Goal: Transaction & Acquisition: Book appointment/travel/reservation

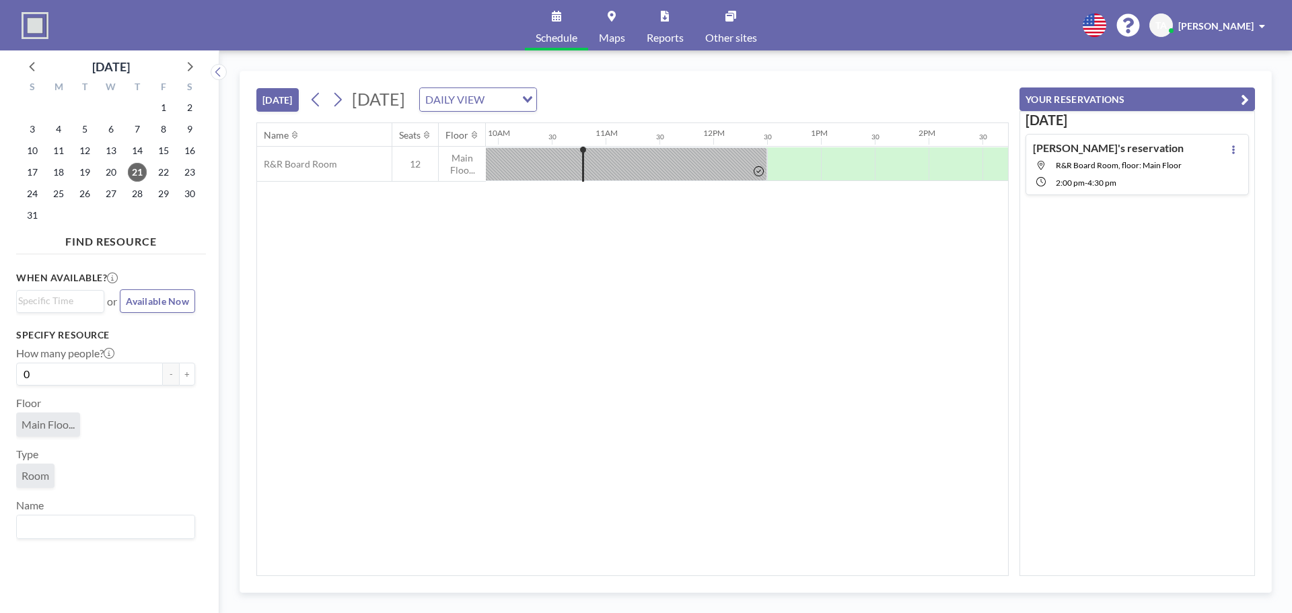
scroll to position [0, 1077]
click at [61, 197] on span "25" at bounding box center [58, 193] width 19 height 19
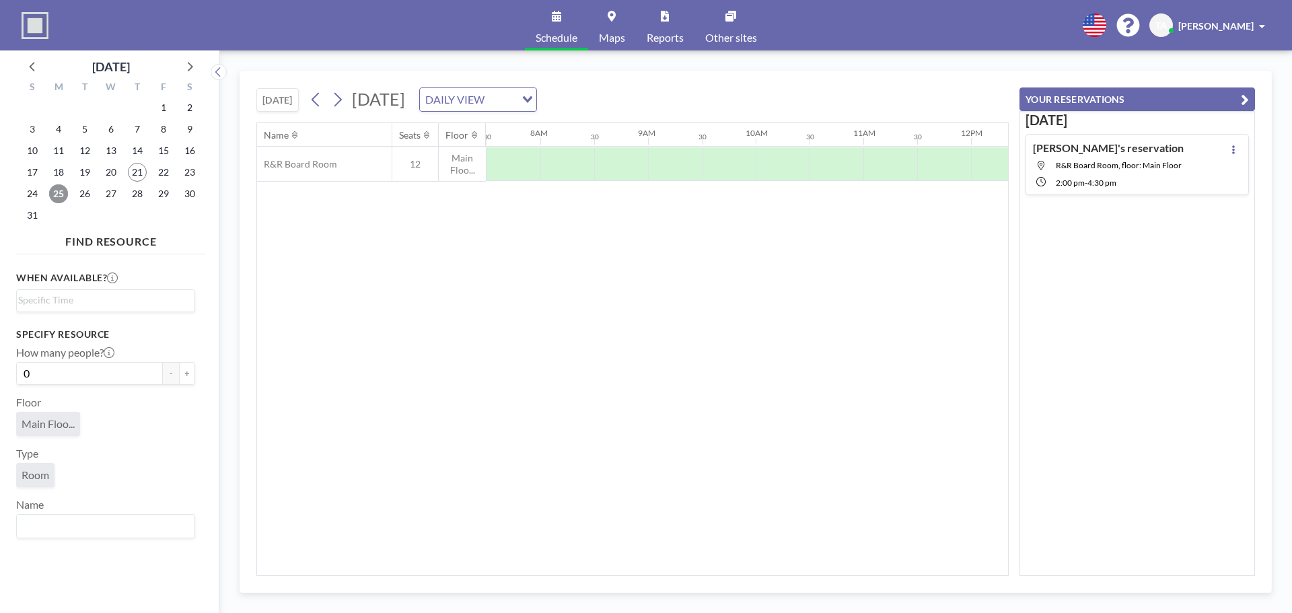
scroll to position [0, 808]
click at [989, 164] on div at bounding box center [997, 164] width 54 height 34
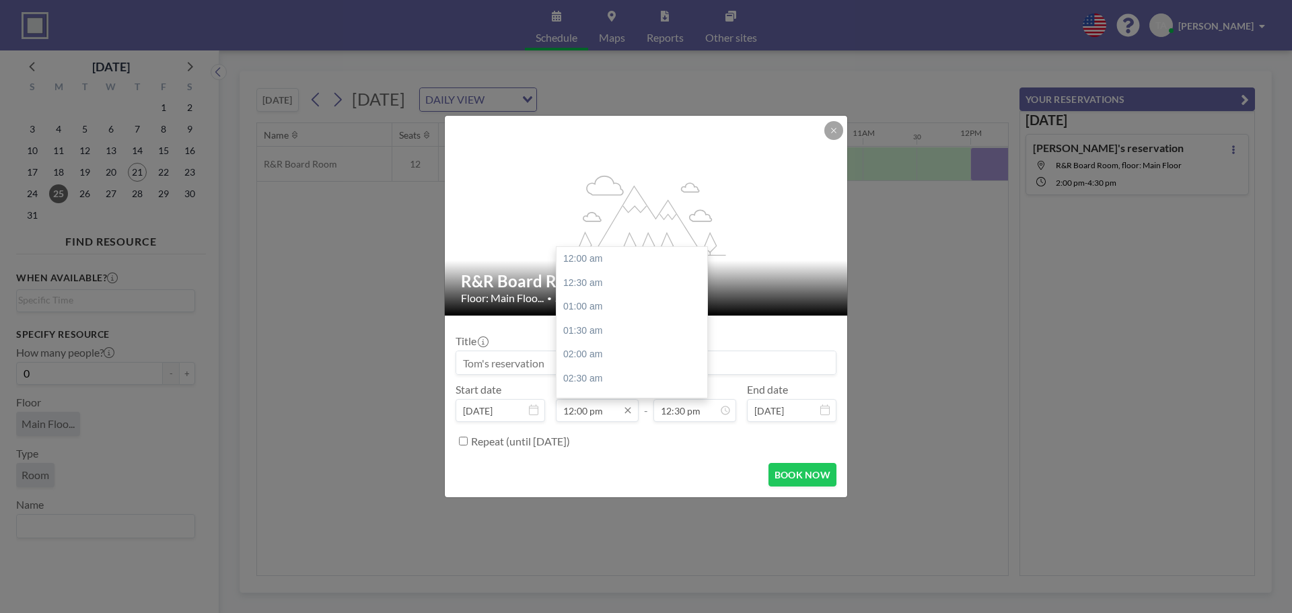
scroll to position [575, 0]
click at [585, 415] on input "12:00 pm" at bounding box center [597, 410] width 83 height 23
click at [588, 330] on div "01:30 pm" at bounding box center [635, 331] width 157 height 24
type input "01:30 pm"
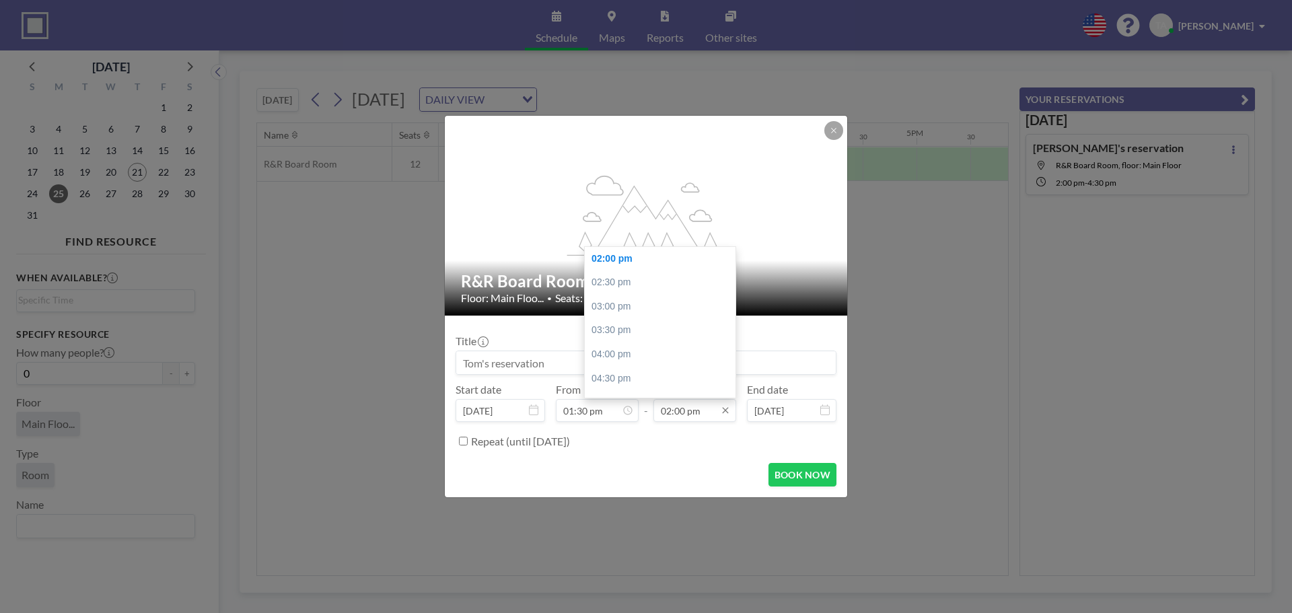
click at [691, 412] on input "02:00 pm" at bounding box center [694, 410] width 83 height 23
click at [651, 331] on div "03:30 pm" at bounding box center [663, 330] width 157 height 24
type input "03:30 pm"
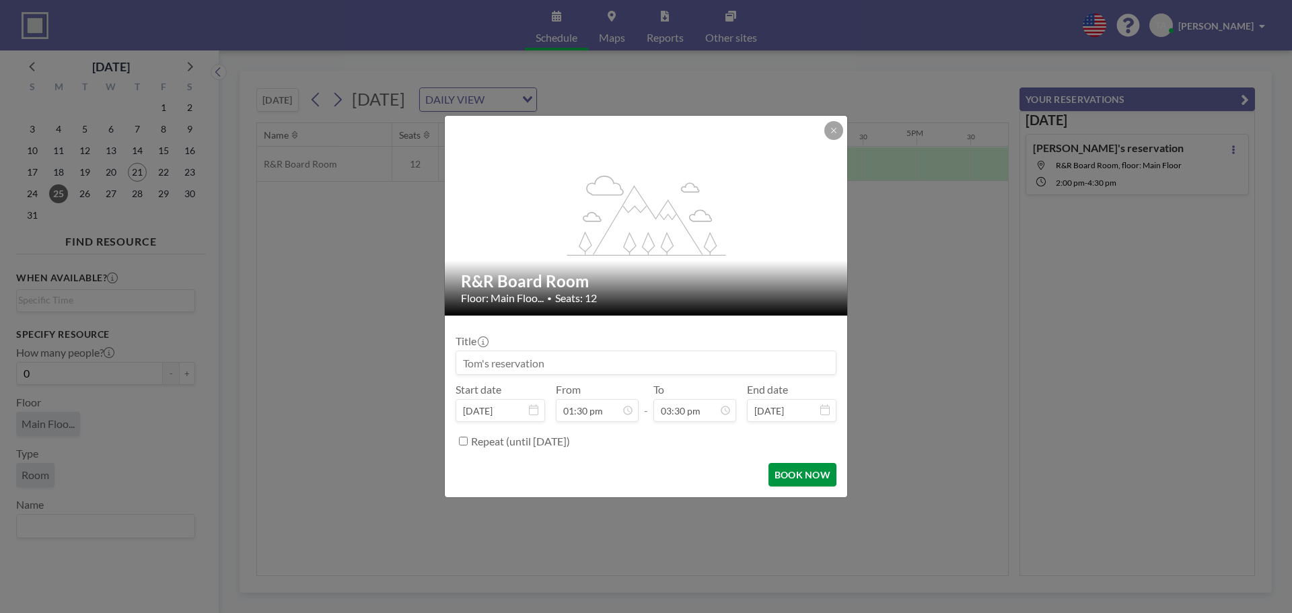
click at [796, 471] on button "BOOK NOW" at bounding box center [803, 475] width 68 height 24
